Goal: Task Accomplishment & Management: Complete application form

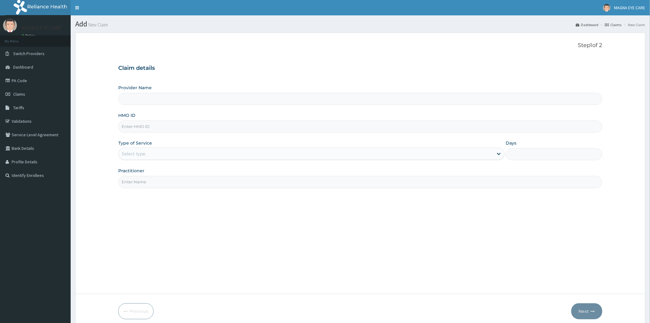
click at [135, 127] on input "HMO ID" at bounding box center [360, 126] width 484 height 12
type input "MAGNA EYE CARE"
paste input "SBL/10087/A"
type input "SBL/10087/A"
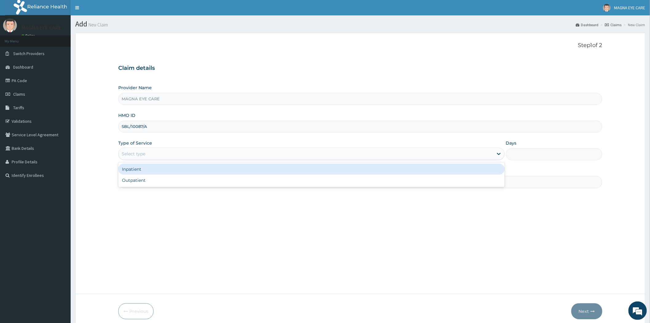
click at [165, 157] on div "Select type" at bounding box center [306, 154] width 375 height 10
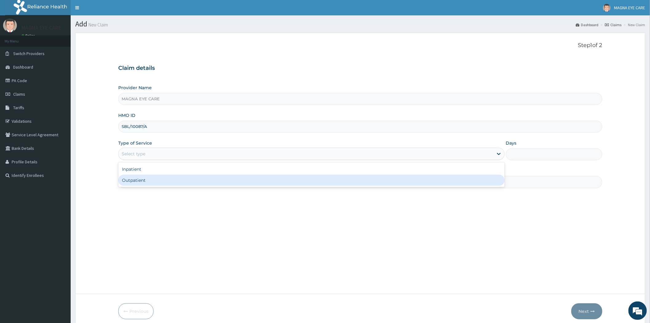
click at [146, 183] on div "Outpatient" at bounding box center [311, 180] width 386 height 11
type input "1"
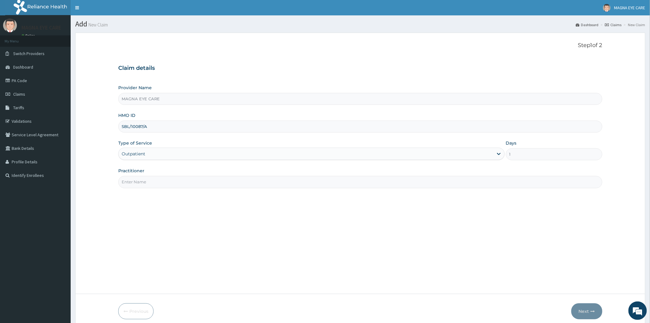
click at [188, 186] on input "Practitioner" at bounding box center [360, 182] width 484 height 12
type input "Dr Edidiong"
click at [586, 314] on button "Next" at bounding box center [586, 311] width 31 height 16
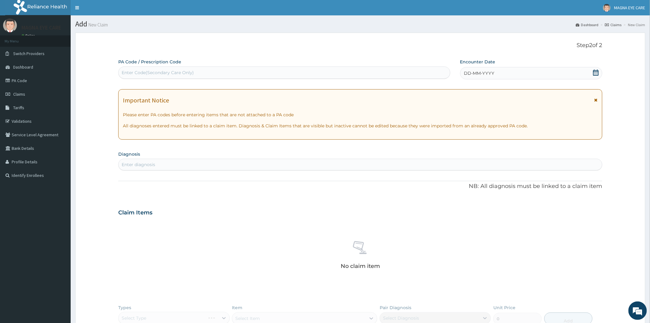
click at [167, 77] on div "Enter Code(Secondary Care Only)" at bounding box center [284, 73] width 331 height 10
drag, startPoint x: 161, startPoint y: 68, endPoint x: 127, endPoint y: 69, distance: 33.2
click at [127, 69] on div "Enter Code(Secondary Care Only)" at bounding box center [158, 72] width 72 height 6
paste input "PA/7ADF3D"
type input "PA/7ADF3D"
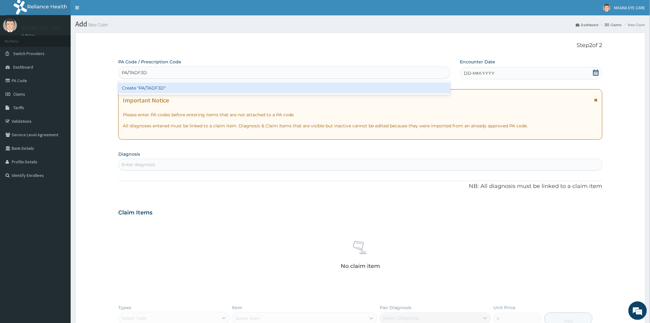
click at [162, 90] on div "Create "PA/7ADF3D"" at bounding box center [284, 87] width 332 height 11
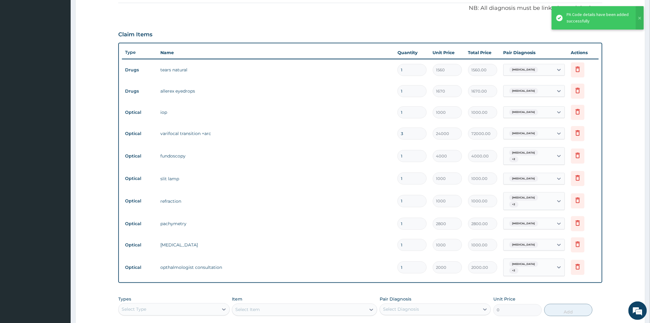
scroll to position [179, 0]
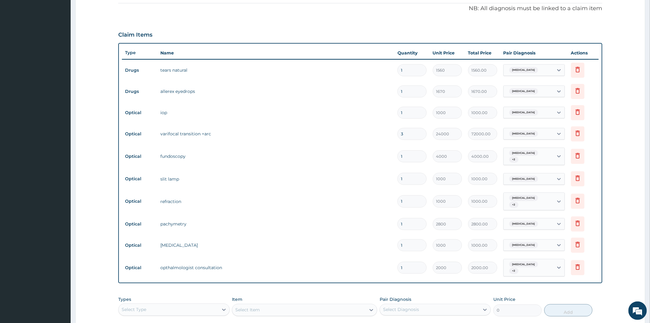
click at [408, 134] on input "3" at bounding box center [412, 134] width 29 height 12
type input "0.00"
type input "1"
type input "24000.00"
type input "0.00"
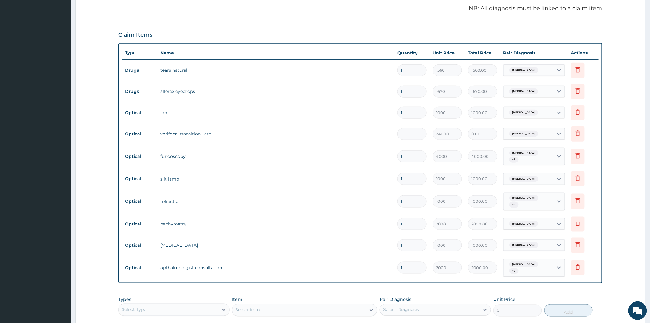
type input "2"
type input "48000.00"
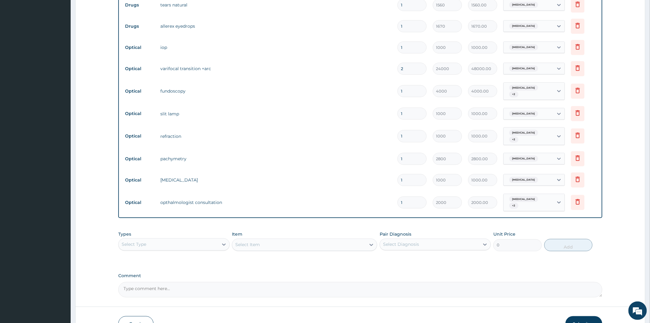
scroll to position [282, 0]
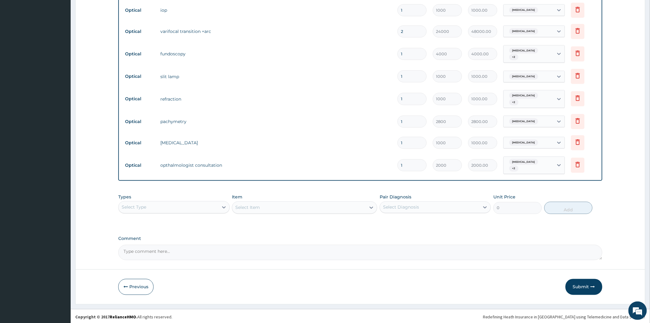
type input "2"
click at [144, 248] on textarea "Comment" at bounding box center [360, 252] width 484 height 15
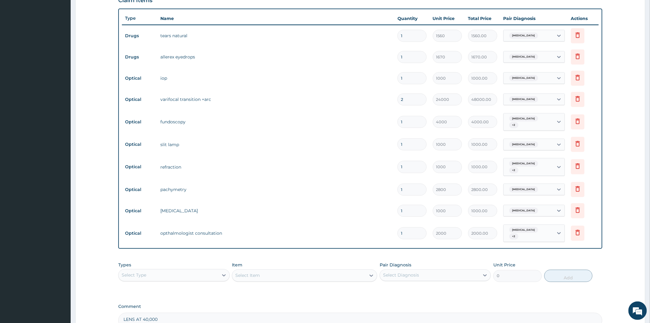
scroll to position [214, 0]
type textarea "LENS AT 40,000"
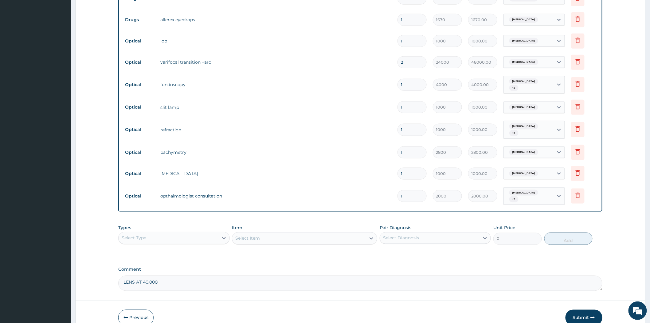
scroll to position [282, 0]
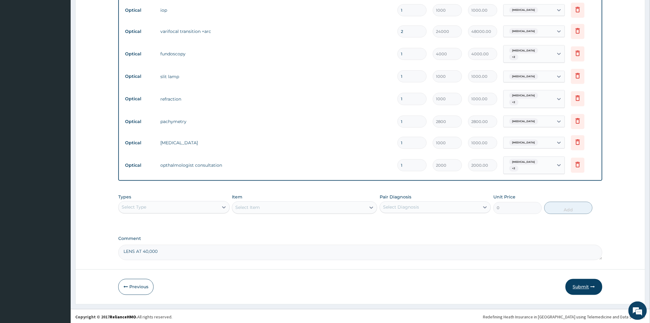
click at [580, 284] on button "Submit" at bounding box center [584, 287] width 37 height 16
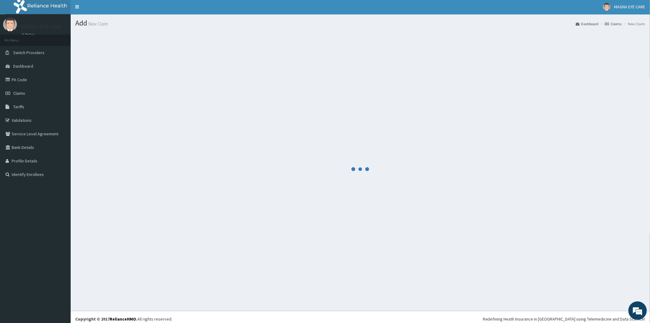
scroll to position [0, 0]
